Goal: Task Accomplishment & Management: Use online tool/utility

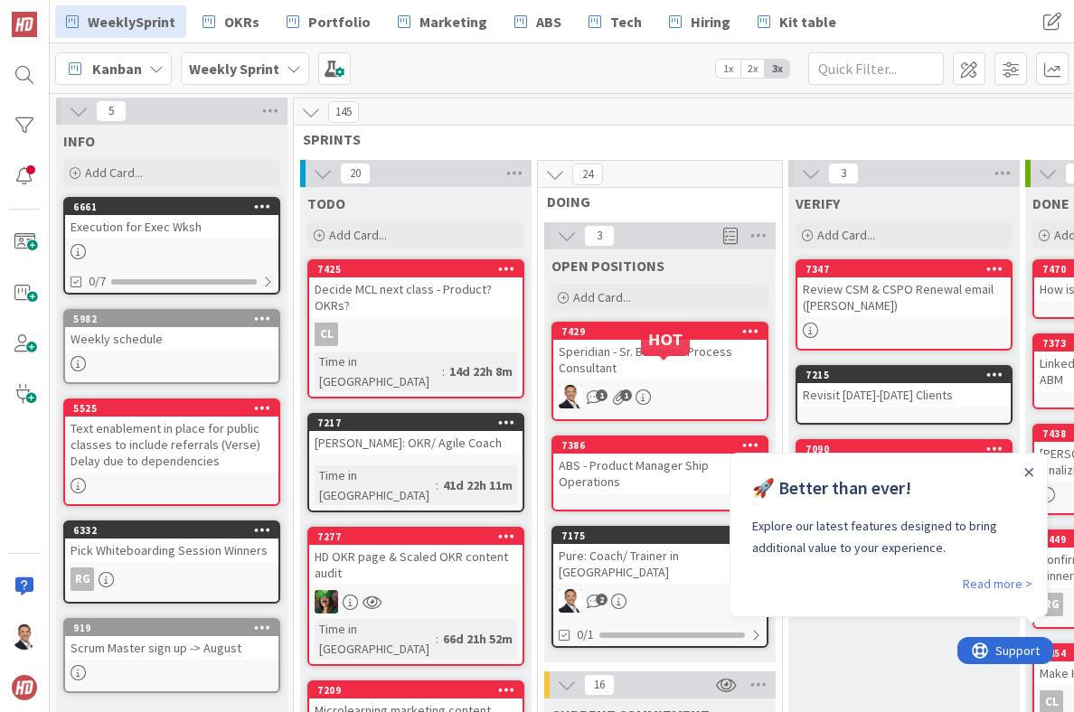
scroll to position [640, 0]
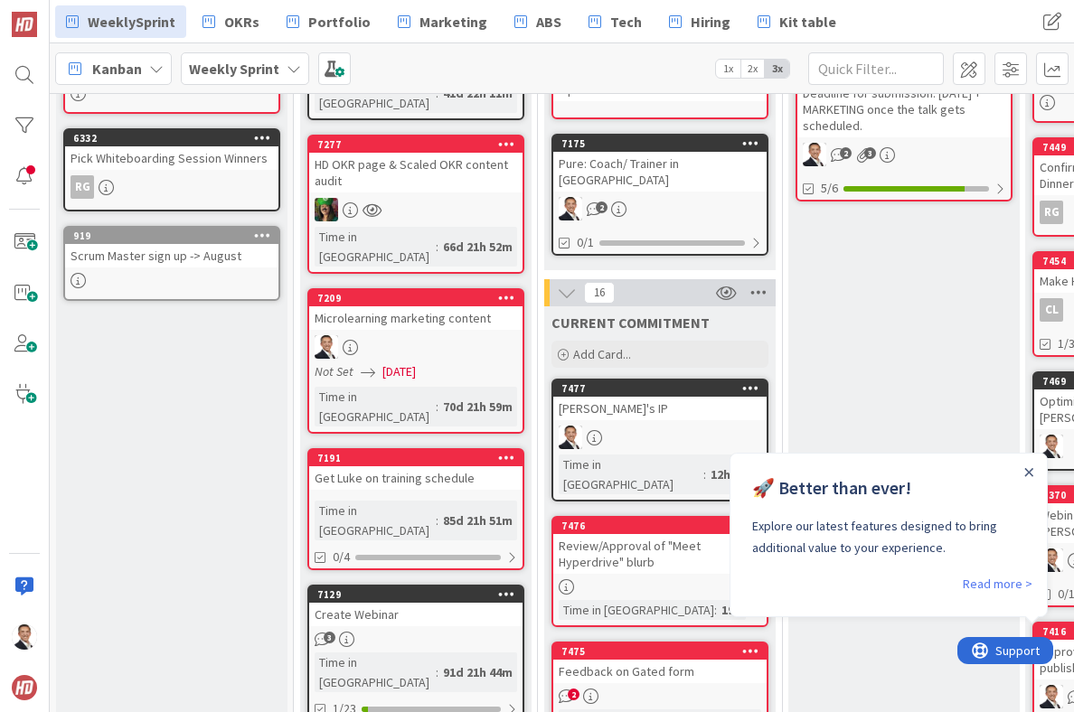
click at [763, 283] on icon at bounding box center [757, 292] width 23 height 27
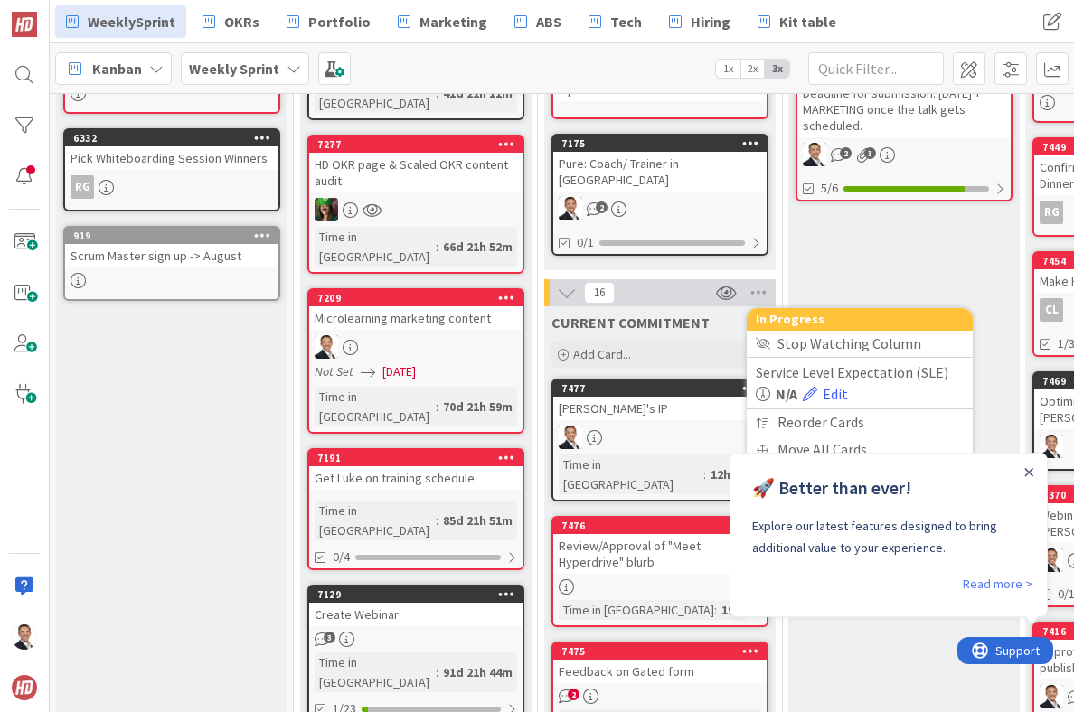
click at [691, 317] on div "CURRENT COMMITMENT Add Card..." at bounding box center [659, 338] width 231 height 65
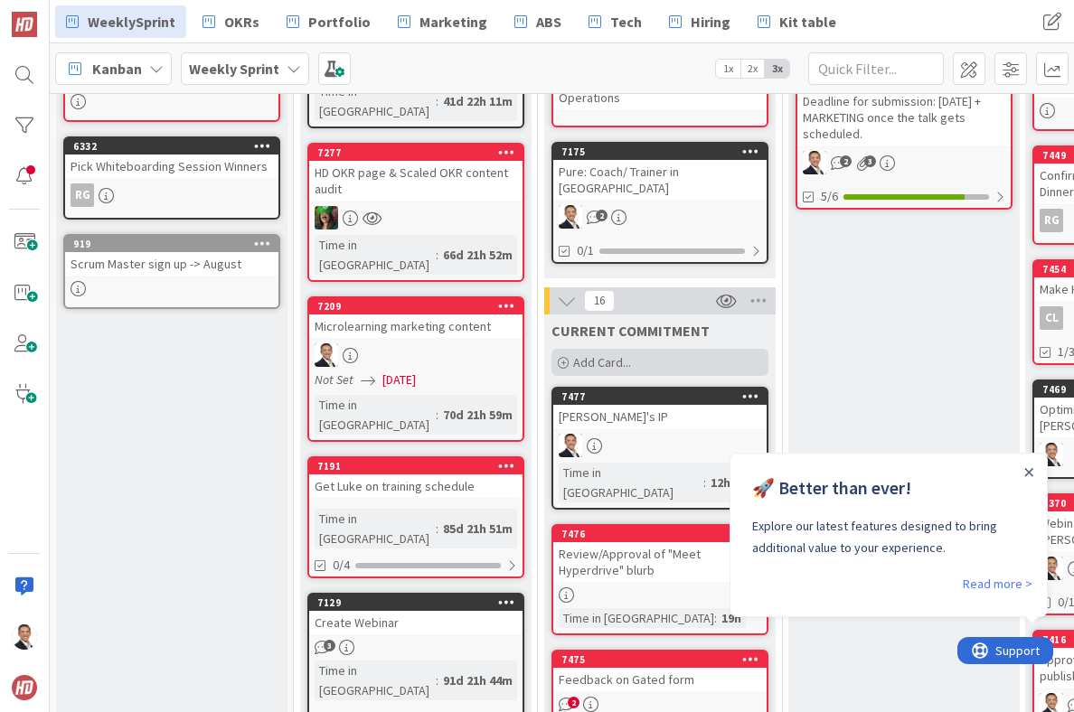
click at [630, 354] on span "Add Card..." at bounding box center [602, 362] width 58 height 16
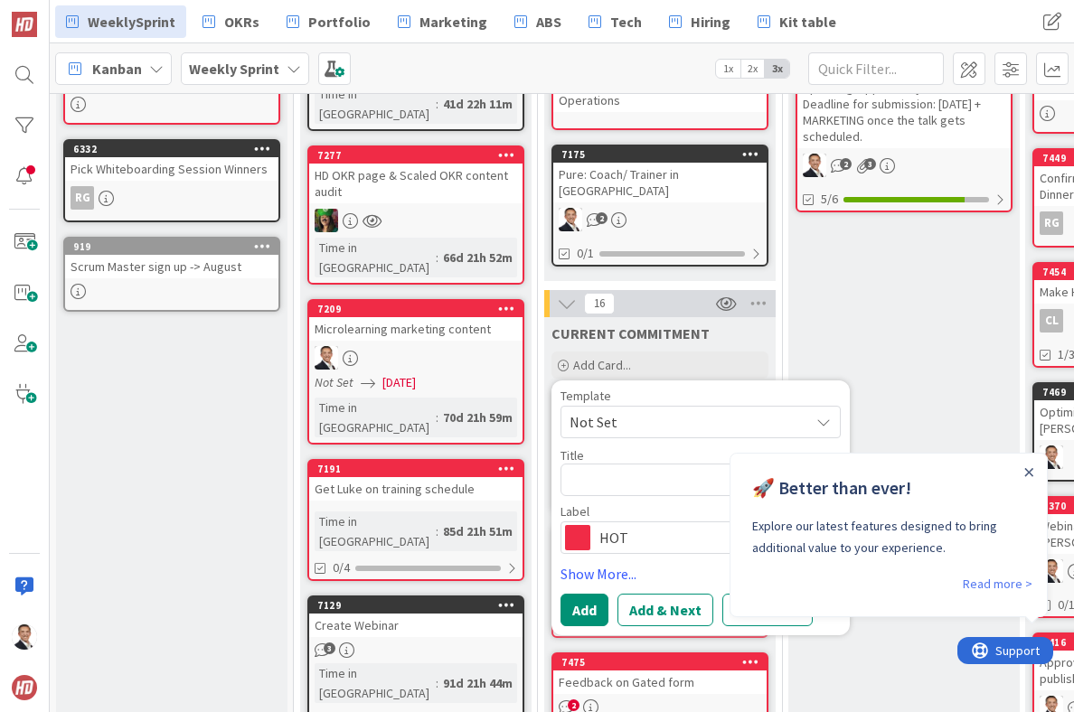
type textarea "x"
type textarea "D"
type textarea "x"
type textarea "DH"
type textarea "x"
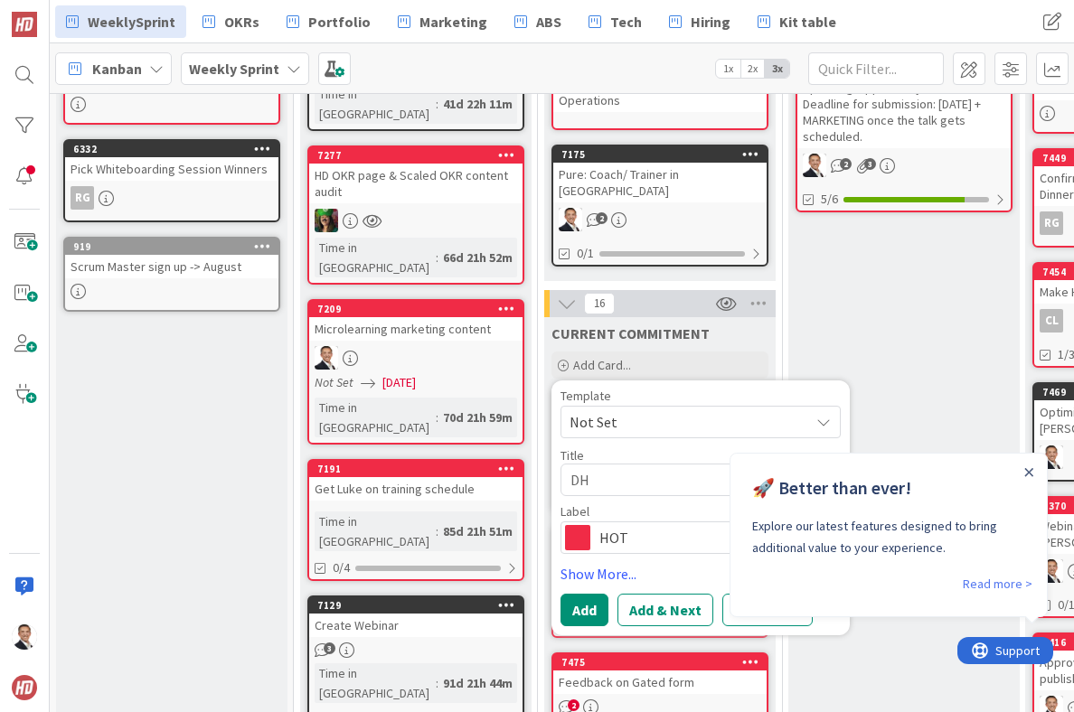
type textarea "DHC"
type textarea "x"
type textarea "DHCS"
type textarea "x"
type textarea "DHCS"
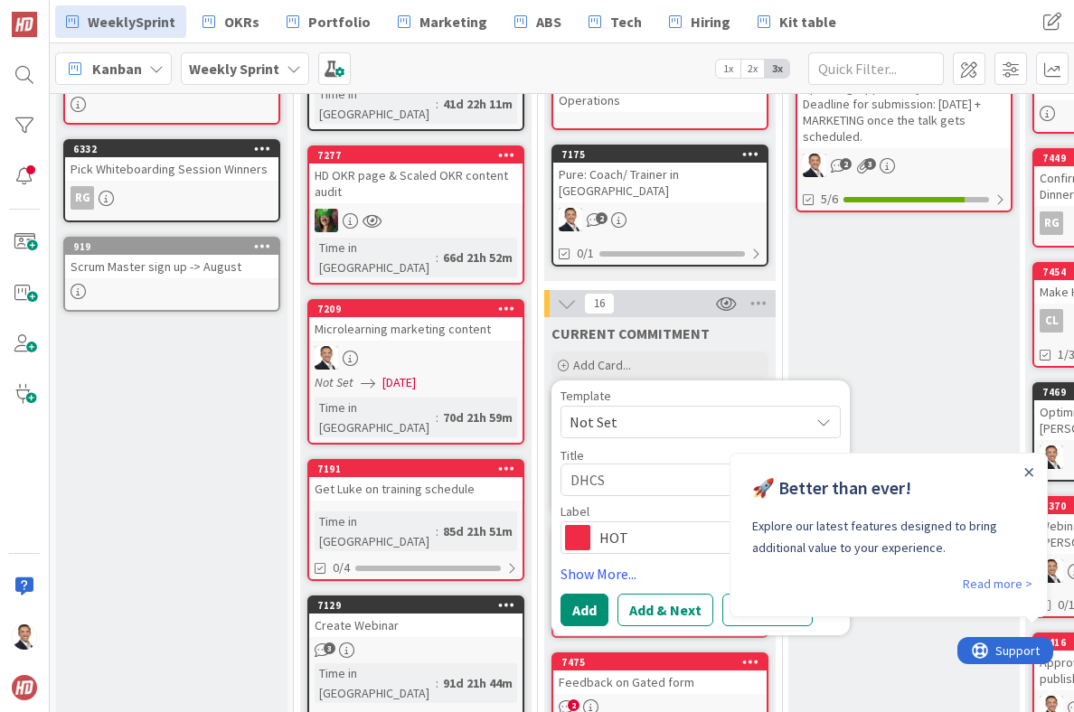
type textarea "x"
type textarea "DHCS -"
type textarea "x"
type textarea "DHCS - S"
type textarea "x"
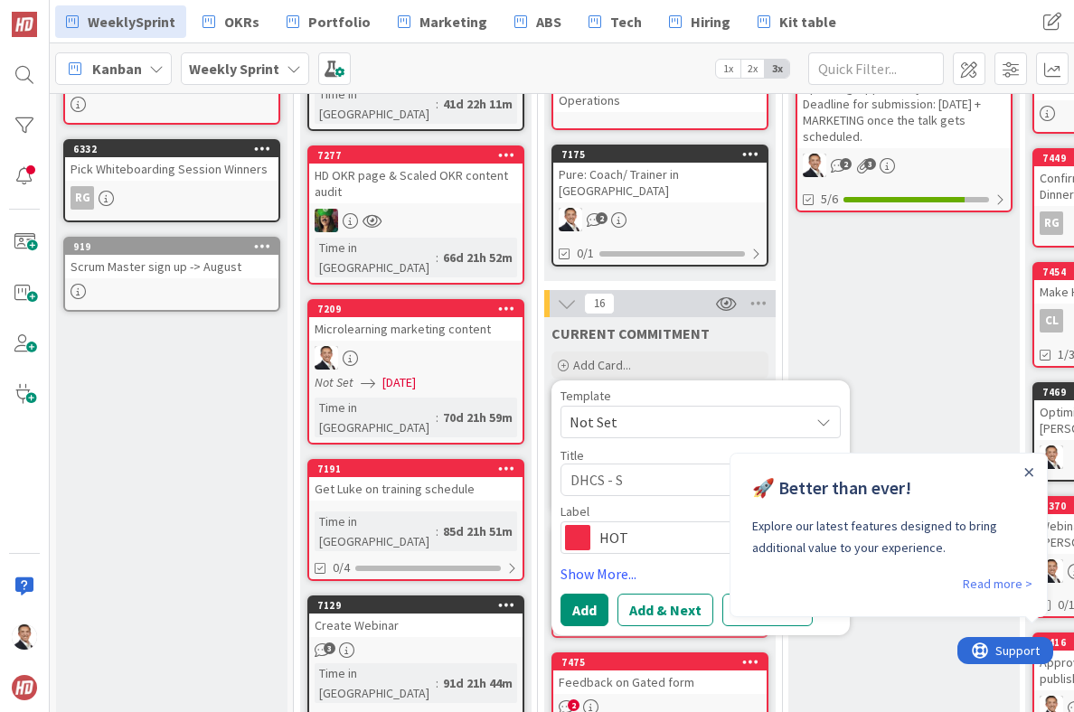
type textarea "DHCS - SM"
type textarea "x"
type textarea "DHCS - SM"
type textarea "x"
type textarea "DHCS - SM Ro"
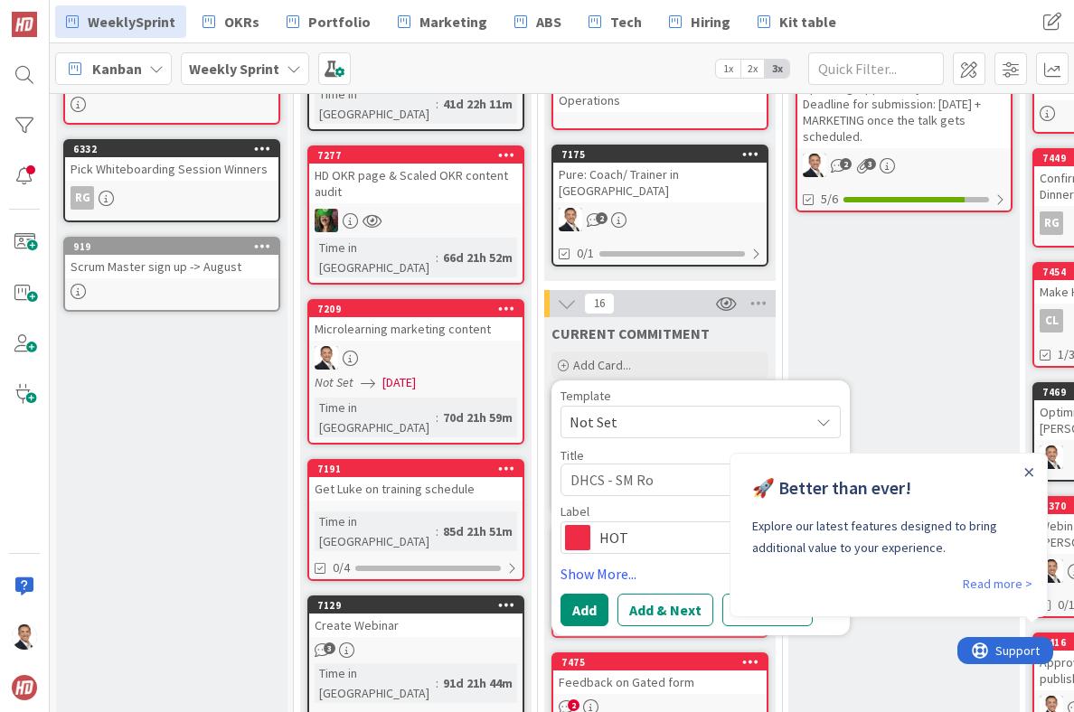
type textarea "x"
type textarea "DHCS - SM R"
type textarea "x"
type textarea "DHCS - SM"
type textarea "x"
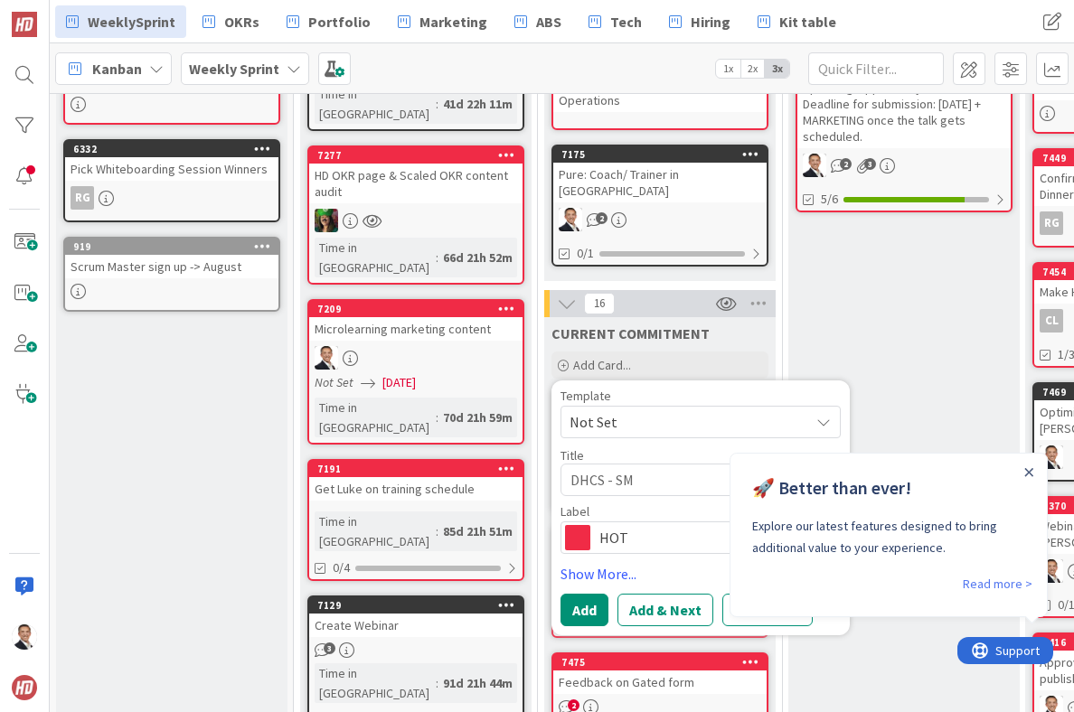
type textarea "DHCS - SM r"
type textarea "x"
type textarea "DHCS - SM ro"
type textarea "x"
type textarea "DHCS - SM rol"
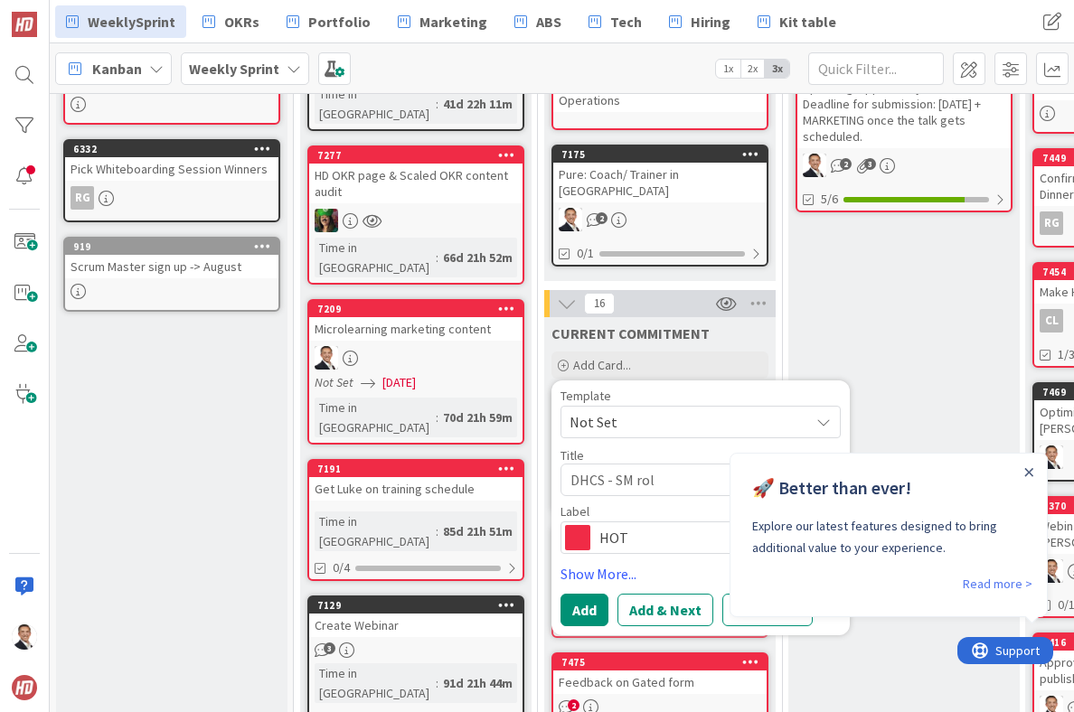
type textarea "x"
type textarea "DHCS - SM role"
type textarea "x"
type textarea "DHCS - SM role"
type textarea "x"
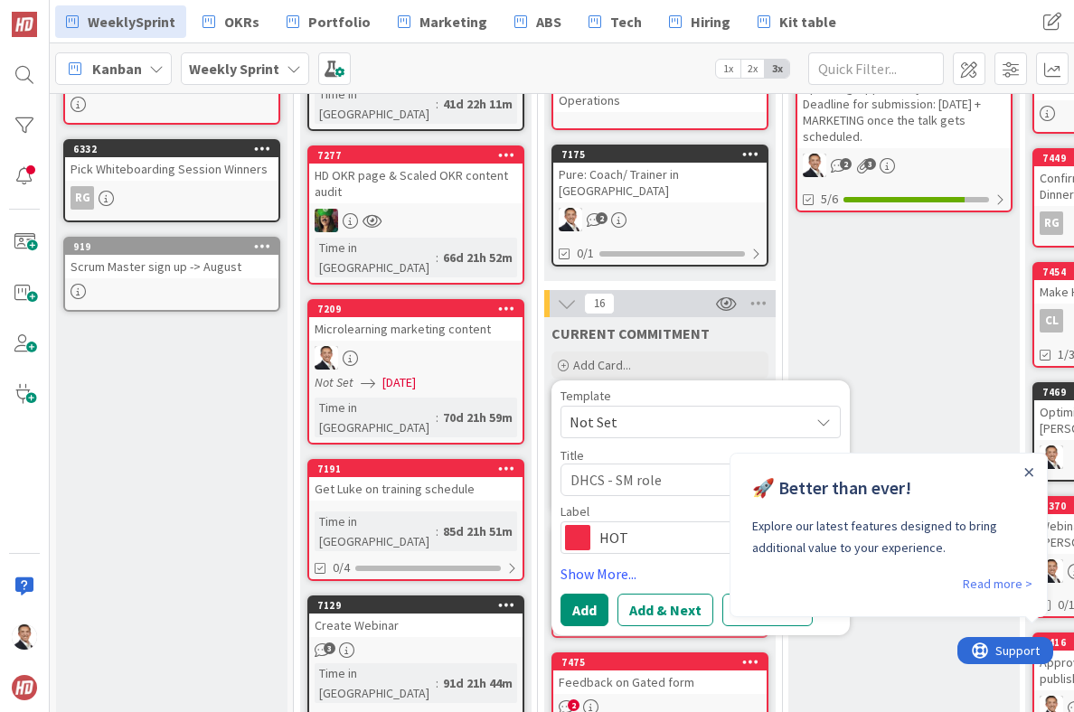
type textarea "DHCS - SM role t"
type textarea "x"
type textarea "DHCS - SM role to"
type textarea "x"
type textarea "DHCS - SM role to"
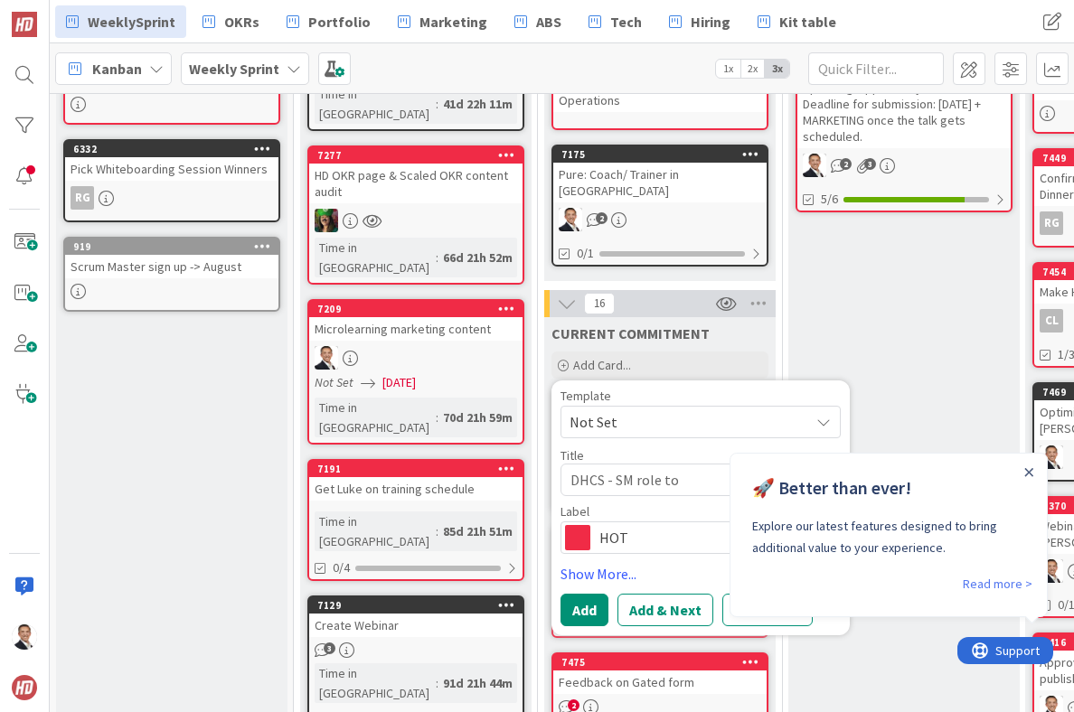
type textarea "x"
type textarea "DHCS - SM role to A"
type textarea "x"
type textarea "DHCS - SM role to AD"
type textarea "x"
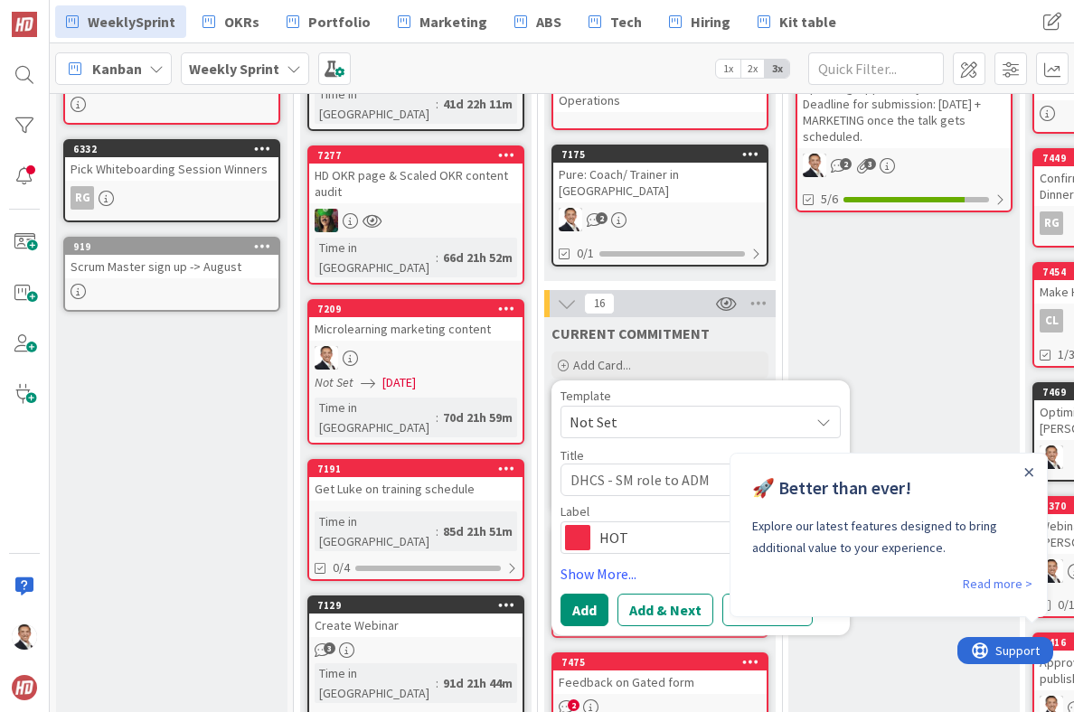
type textarea "DHCS - SM role to ADM"
type textarea "x"
type textarea "DHCS - SM role to ADM r"
type textarea "x"
type textarea "DHCS - SM role to ADM ro"
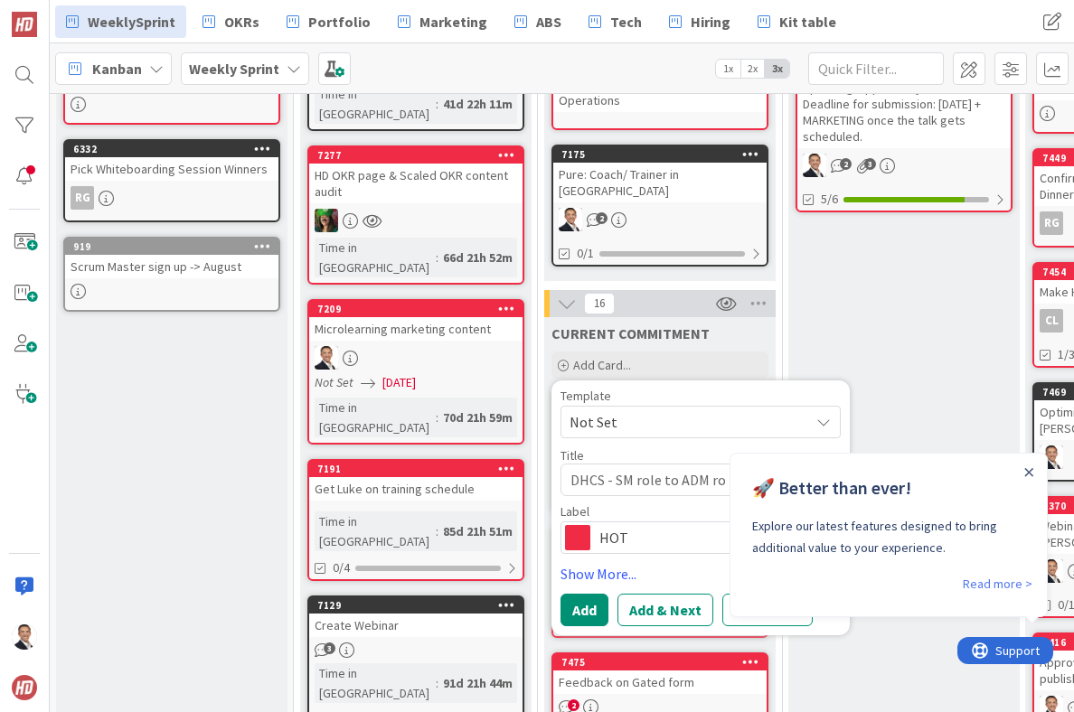
type textarea "x"
type textarea "DHCS - SM role to ADM rol"
type textarea "x"
type textarea "DHCS - SM role to ADM role"
click at [1031, 472] on icon "Close Announcement" at bounding box center [1028, 472] width 9 height 9
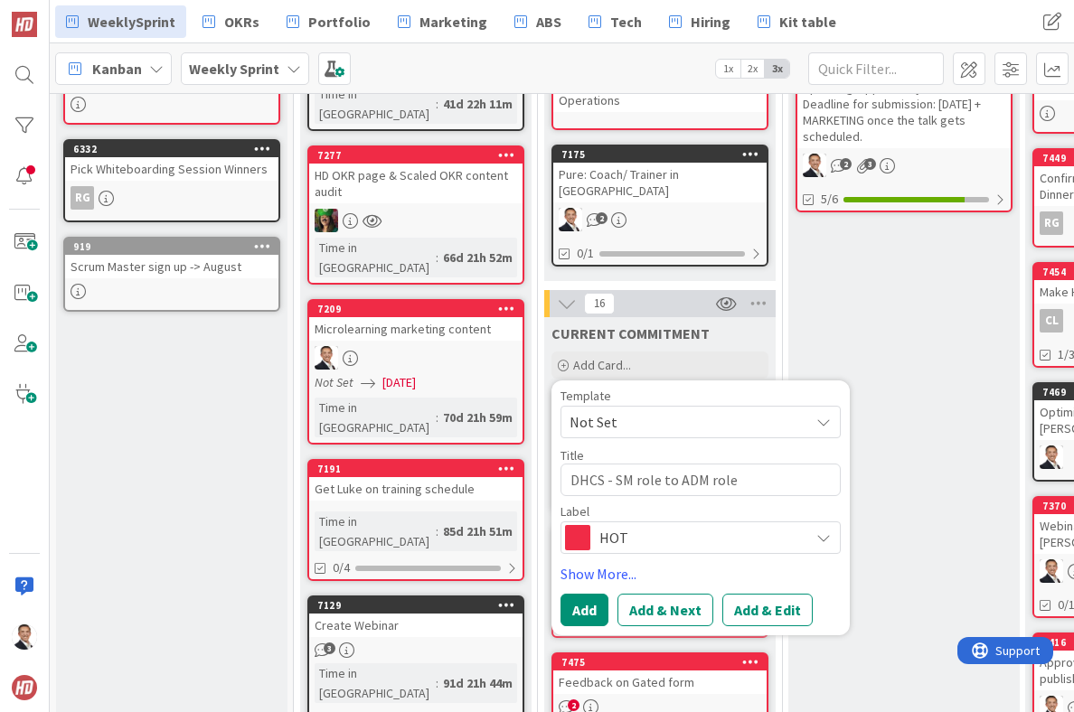
scroll to position [0, 0]
click at [761, 525] on span "HOT" at bounding box center [699, 537] width 201 height 25
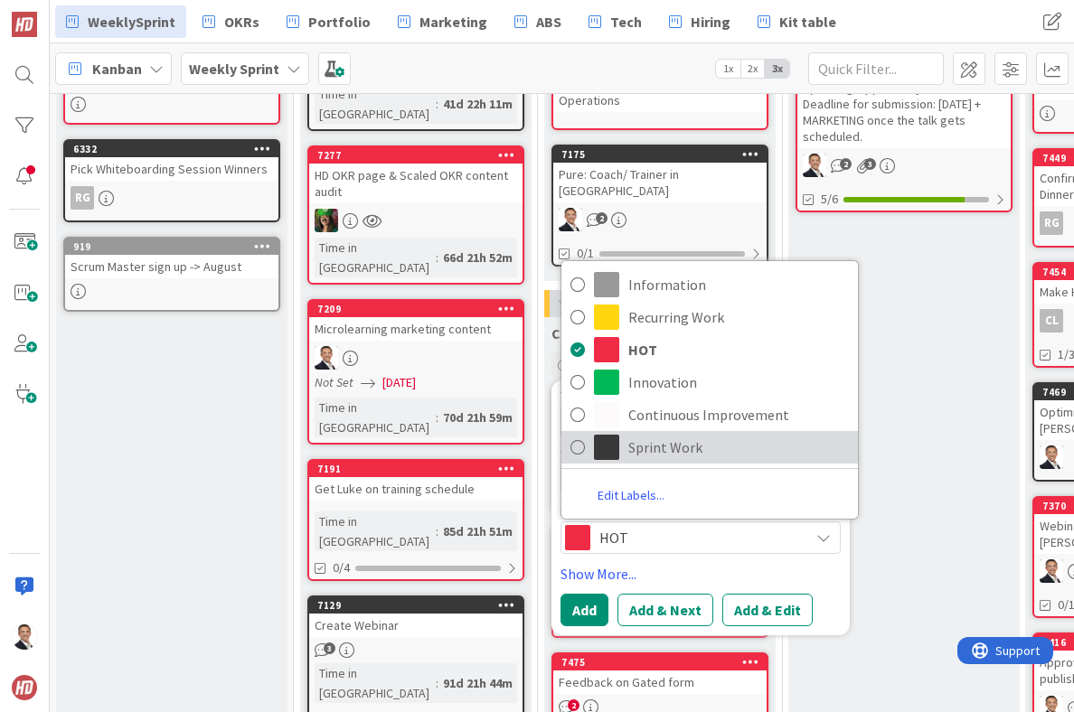
click at [668, 434] on span "Sprint Work" at bounding box center [738, 447] width 220 height 27
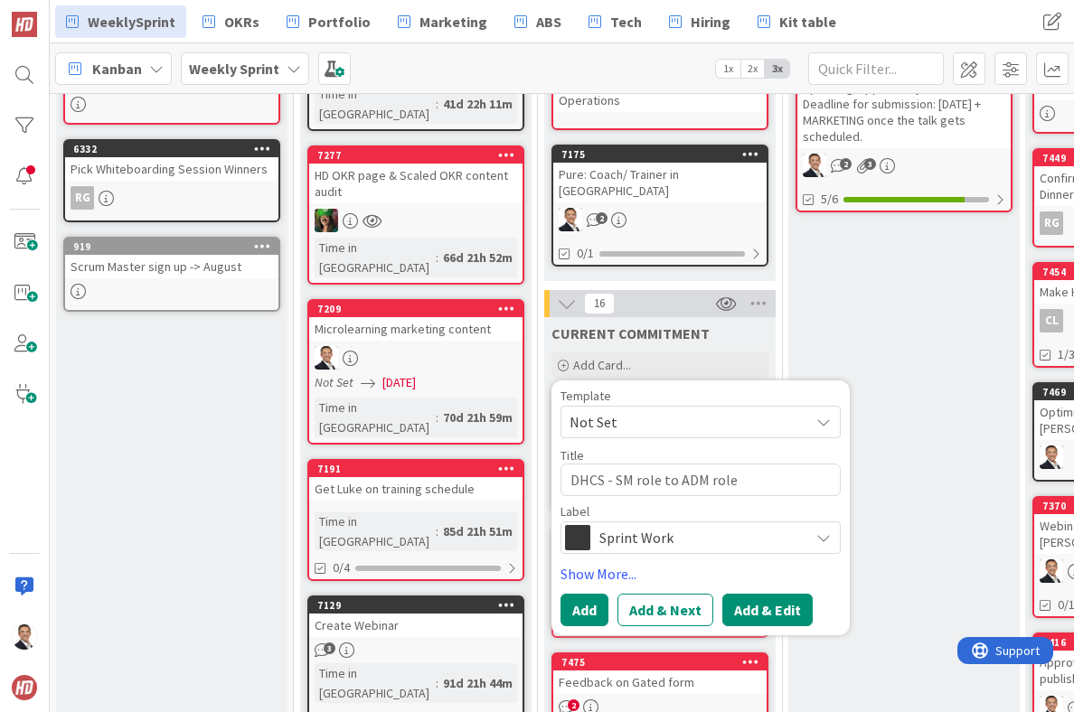
click at [749, 594] on button "Add & Edit" at bounding box center [767, 610] width 90 height 33
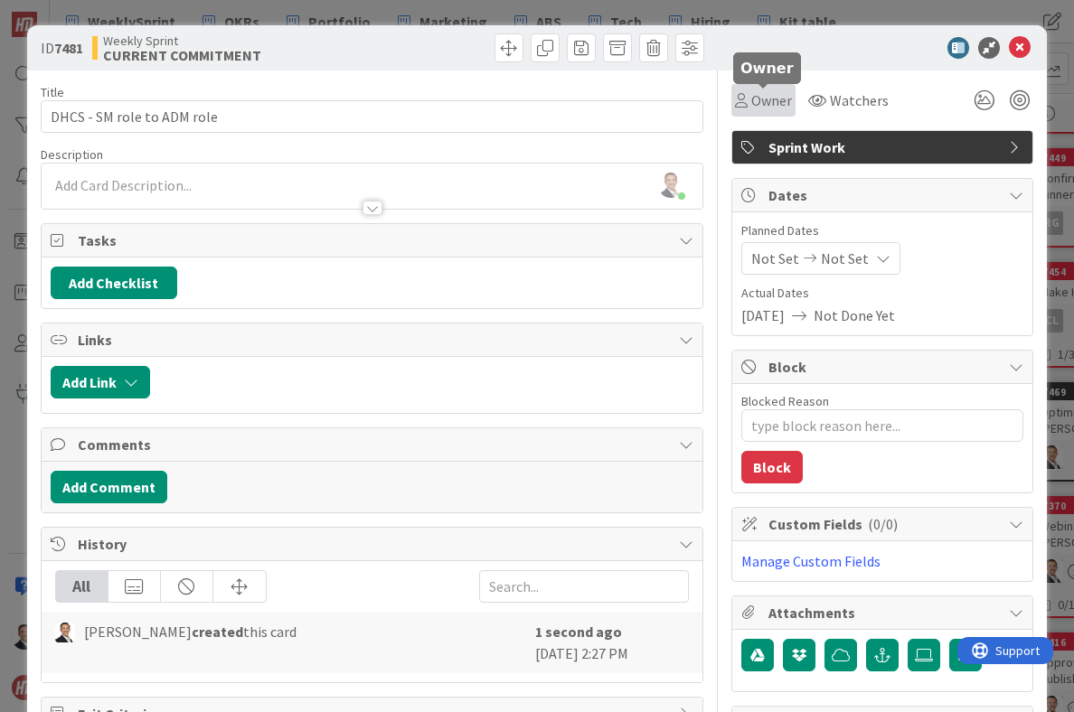
click at [774, 98] on span "Owner" at bounding box center [771, 100] width 41 height 22
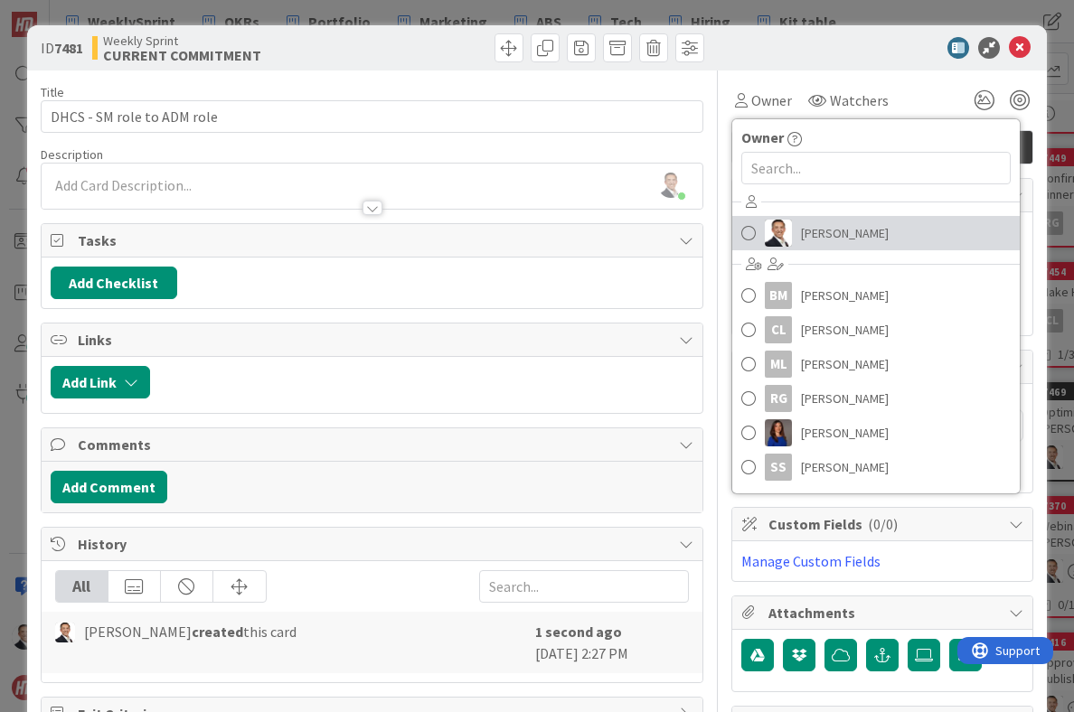
click at [762, 234] on link "[PERSON_NAME]" at bounding box center [875, 233] width 287 height 34
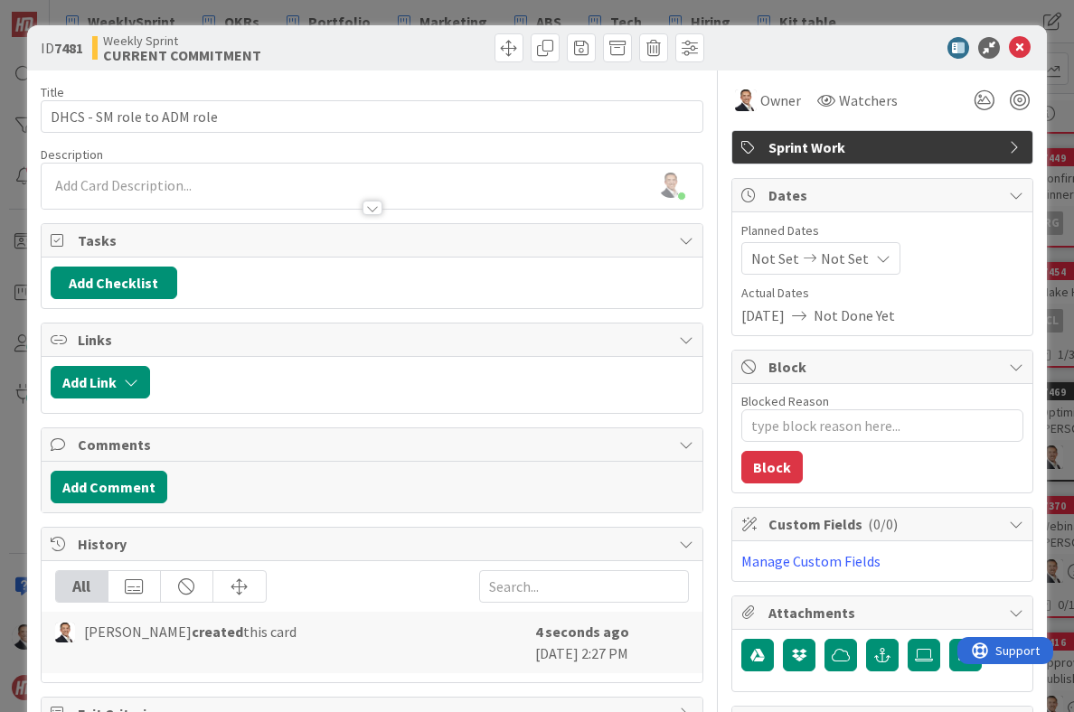
type textarea "x"
click at [154, 184] on div "[PERSON_NAME] just joined" at bounding box center [372, 186] width 661 height 45
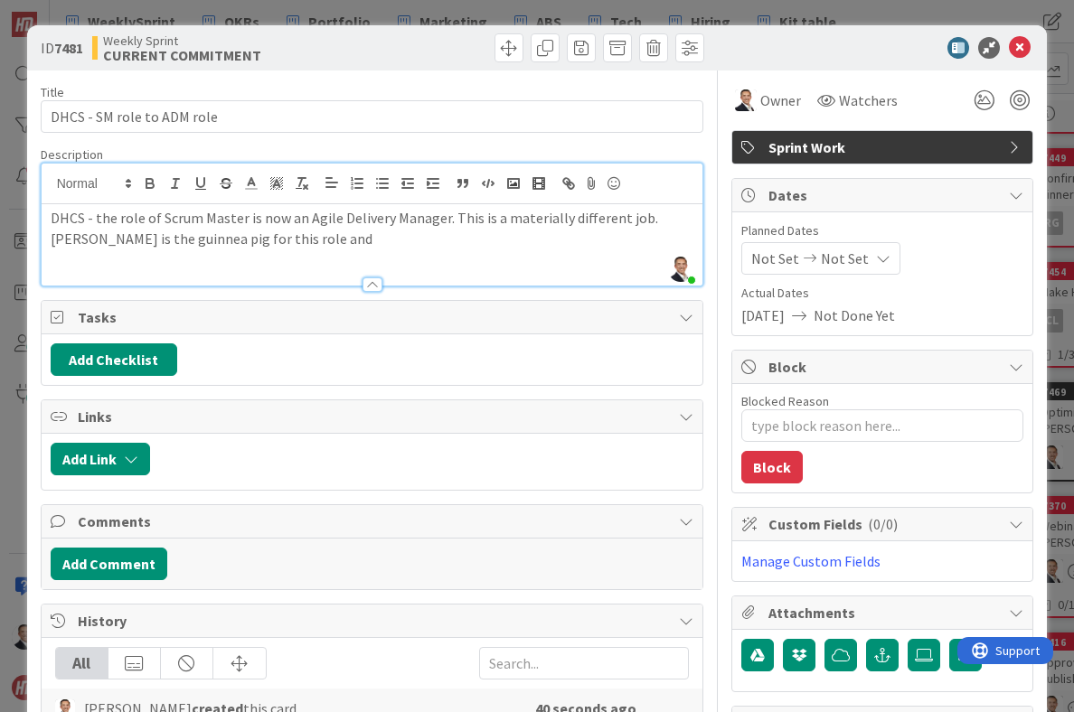
scroll to position [14, 0]
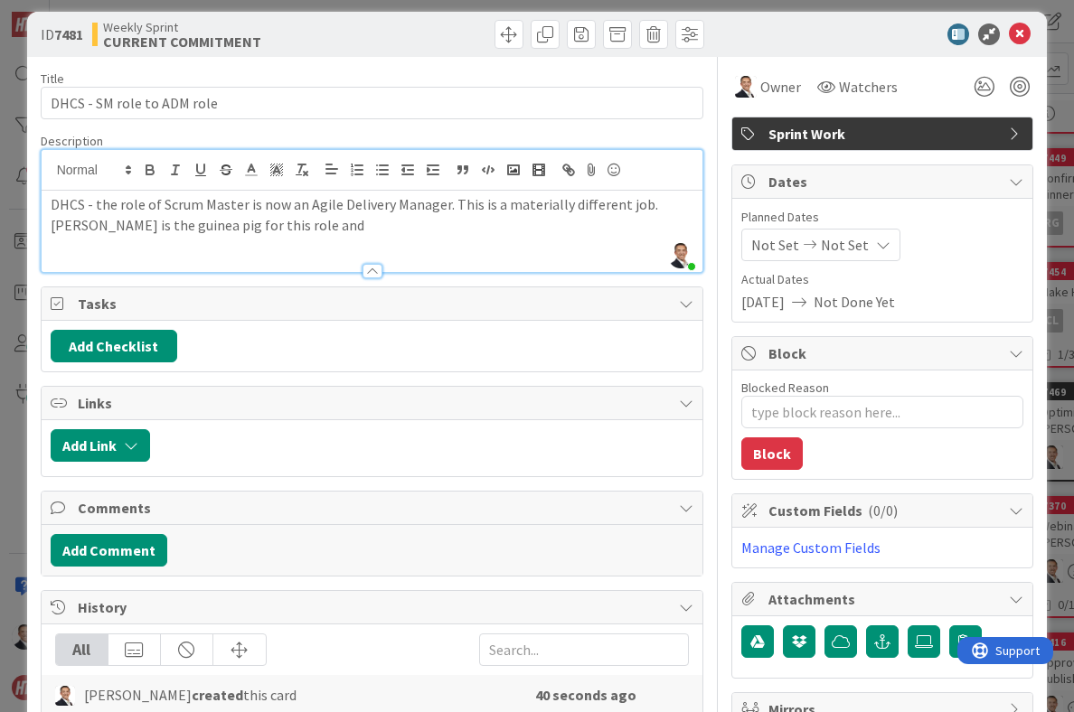
click at [254, 227] on p "DHCS - the role of Scrum Master is now an Agile Delivery Manager. This is a mat…" at bounding box center [372, 214] width 643 height 41
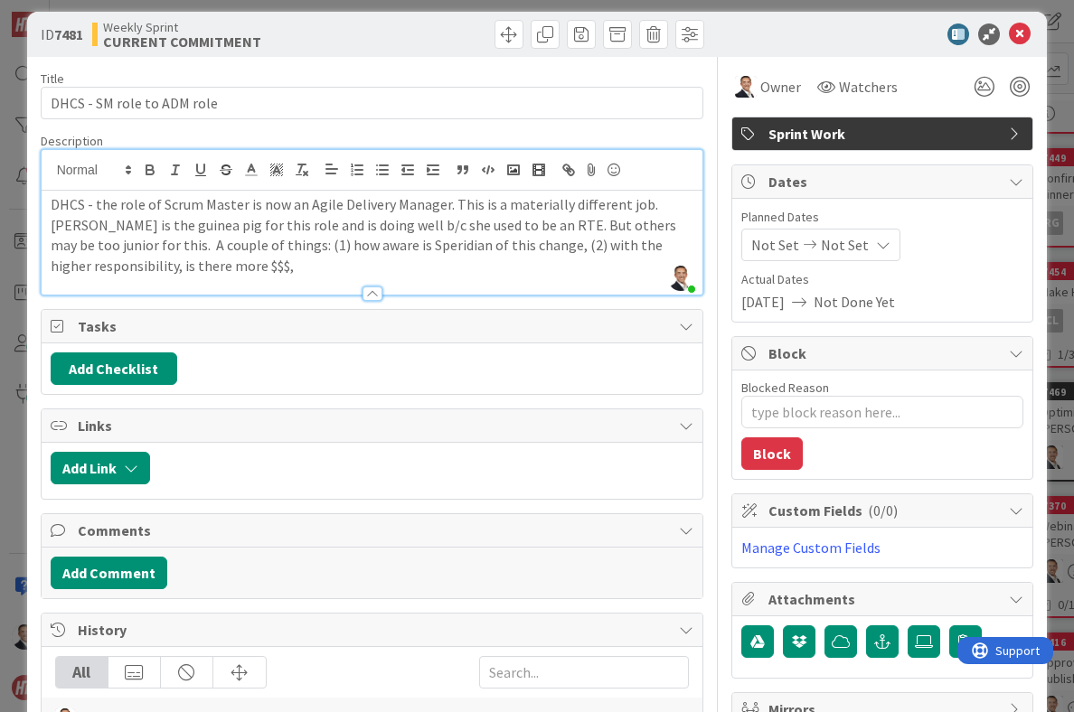
click at [161, 261] on p "DHCS - the role of Scrum Master is now an Agile Delivery Manager. This is a mat…" at bounding box center [372, 235] width 643 height 82
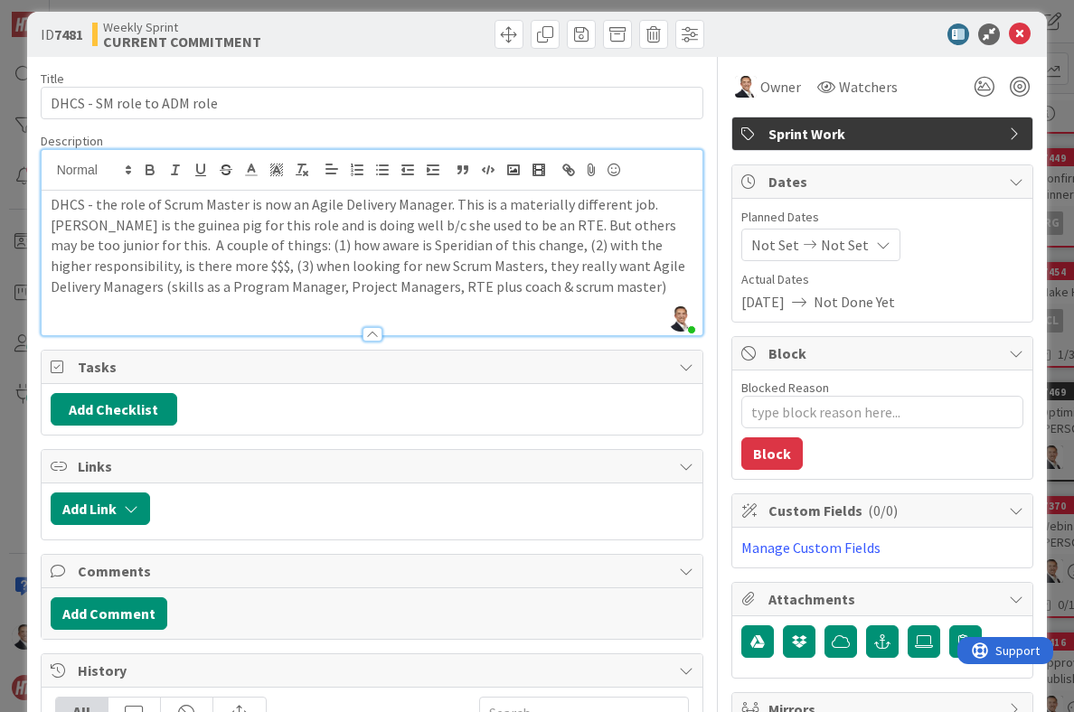
click at [202, 245] on p "DHCS - the role of Scrum Master is now an Agile Delivery Manager. This is a mat…" at bounding box center [372, 245] width 643 height 103
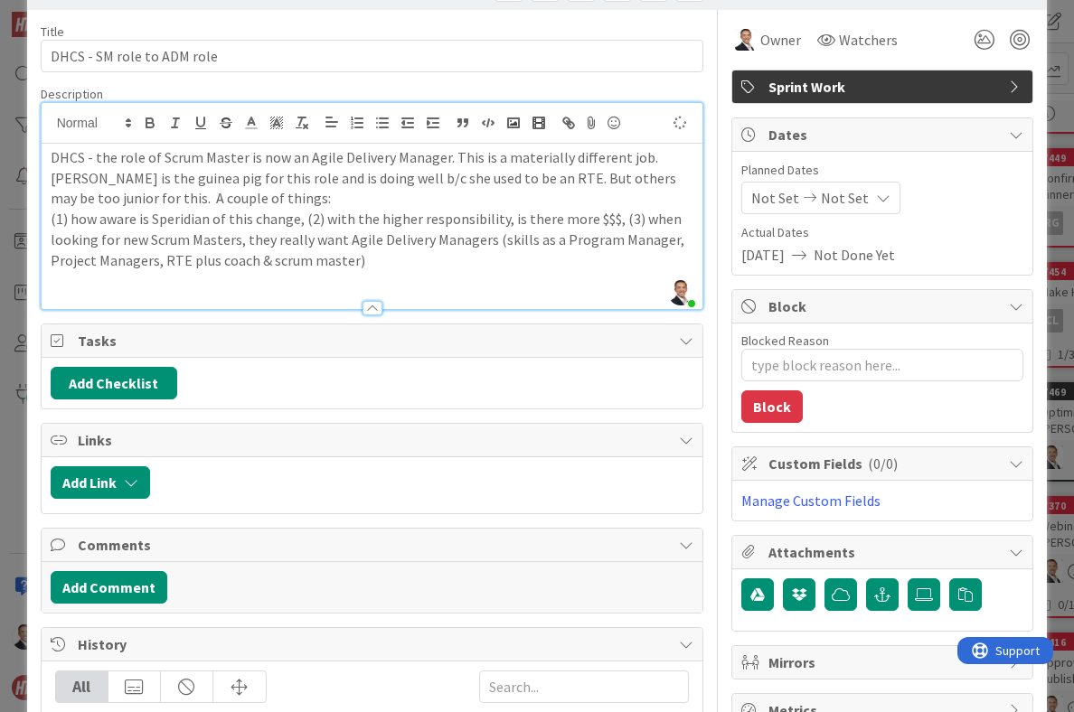
scroll to position [100, 0]
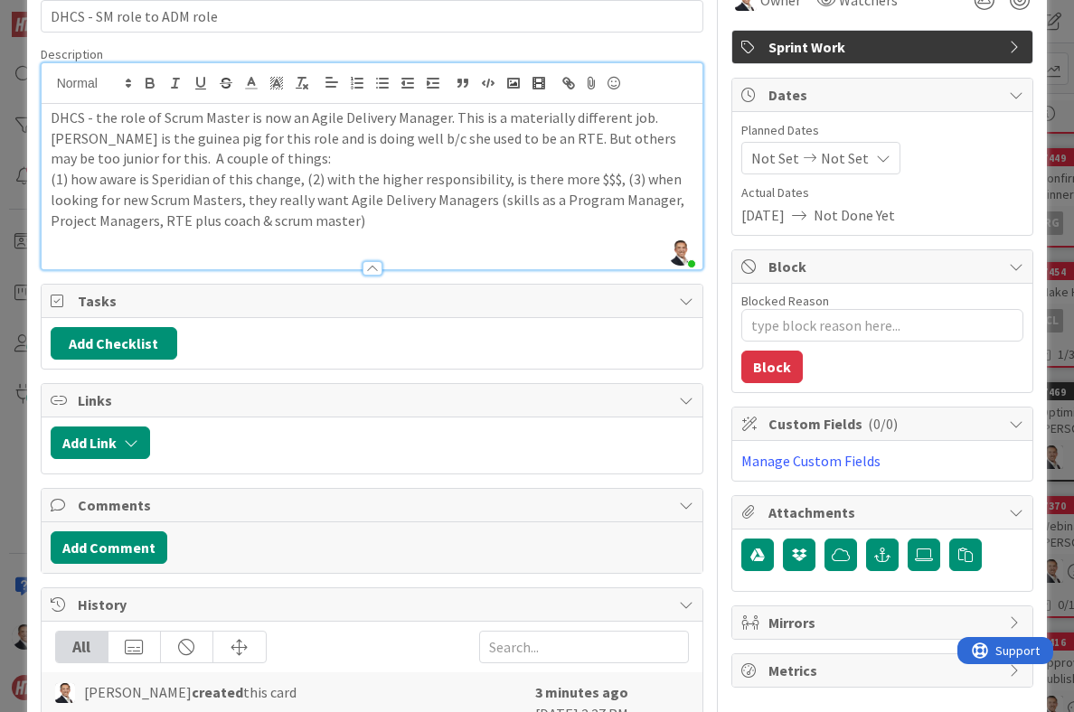
click at [303, 177] on p "(1) how aware is Speridian of this change, (2) with the higher responsibility, …" at bounding box center [372, 199] width 643 height 61
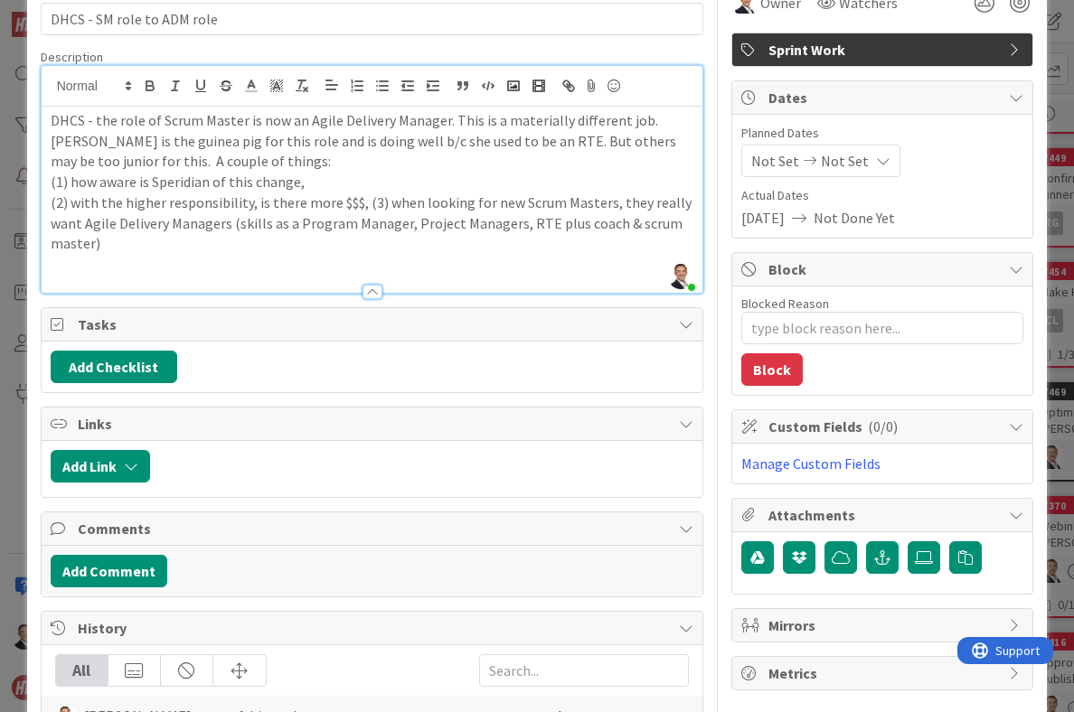
click at [361, 205] on p "(2) with the higher responsibility, is there more $$$, (3) when looking for new…" at bounding box center [372, 222] width 643 height 61
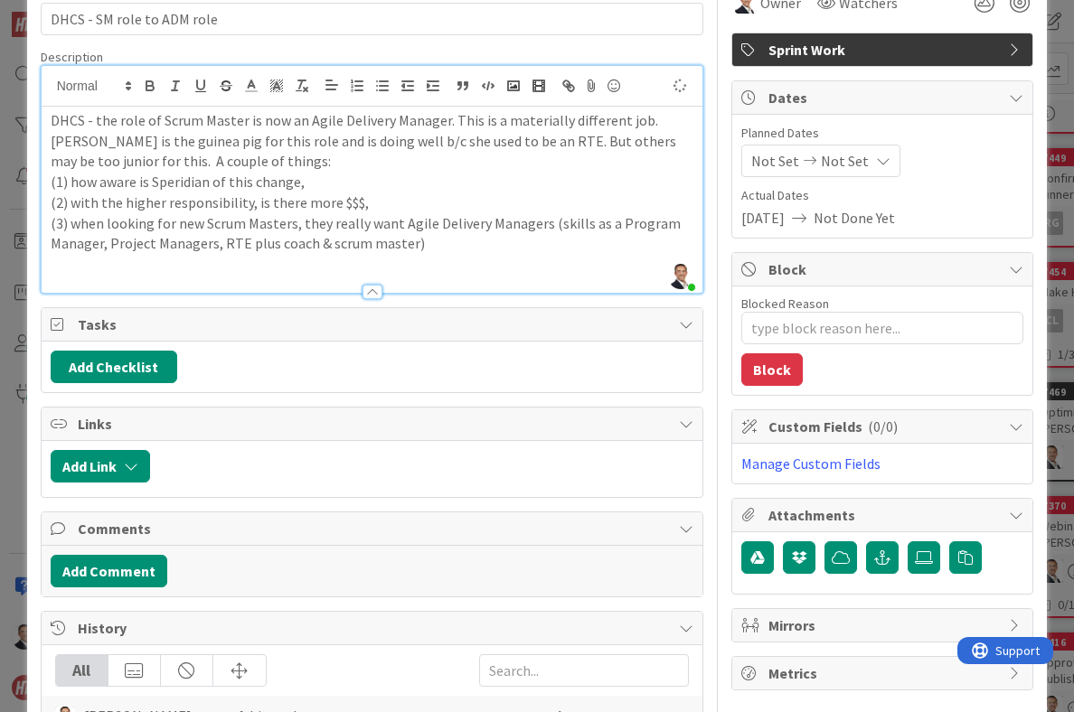
type textarea "x"
click at [681, 52] on div "Description" at bounding box center [372, 57] width 663 height 16
click at [708, 381] on div "Title 26 / 128 DHCS - SM role to ADM role Description [PERSON_NAME] joined 2 m …" at bounding box center [537, 394] width 993 height 842
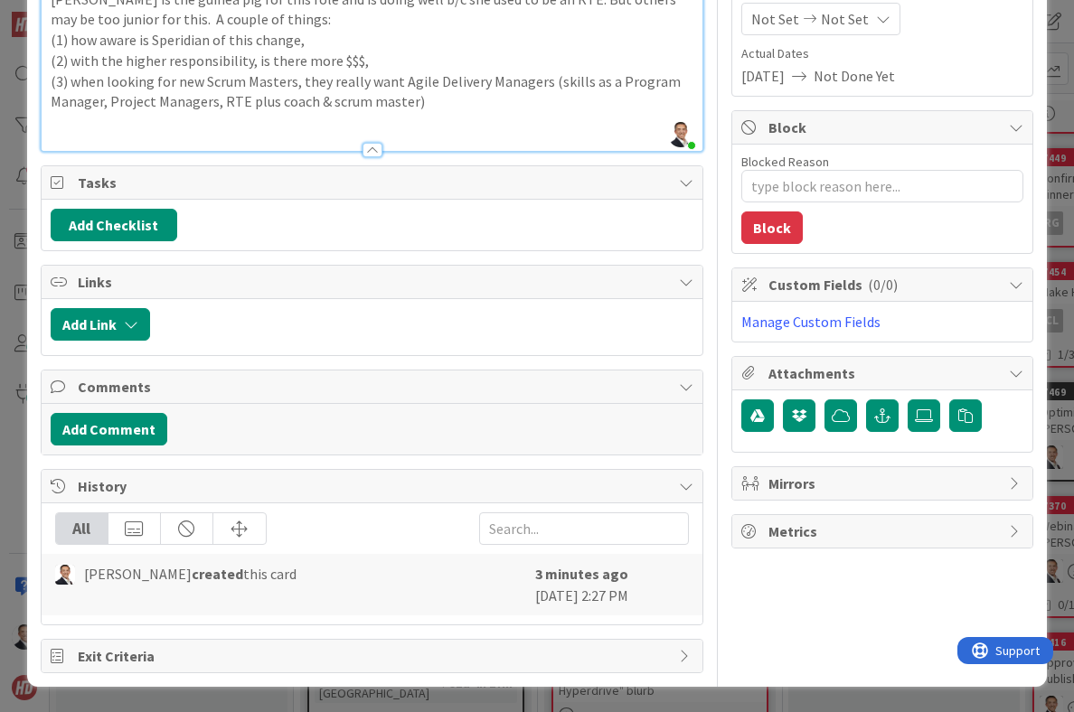
scroll to position [0, 0]
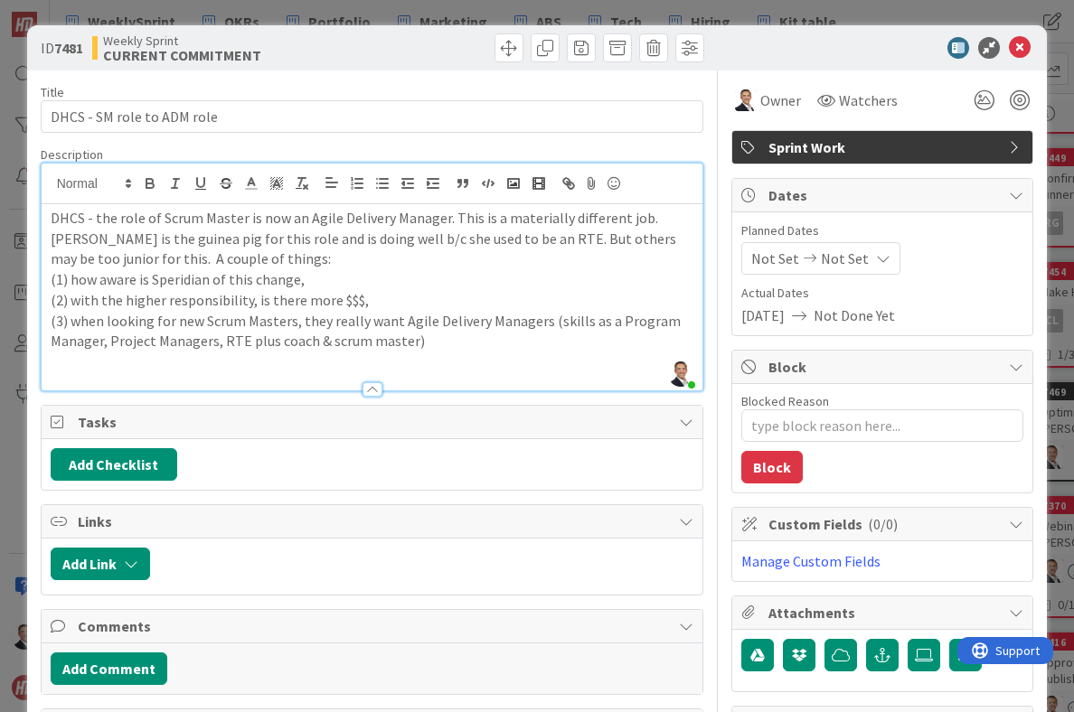
click at [389, 20] on div "ID 7481 Weekly Sprint CURRENT COMMITMENT Title 26 / 128 DHCS - SM role to ADM r…" at bounding box center [537, 356] width 1074 height 712
